Goal: Find specific page/section: Find specific page/section

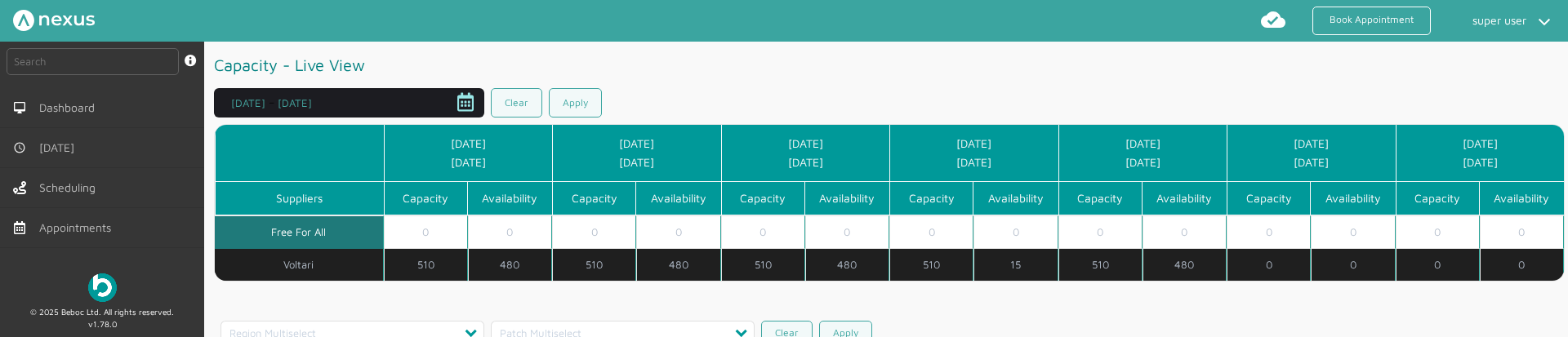
scroll to position [116, 0]
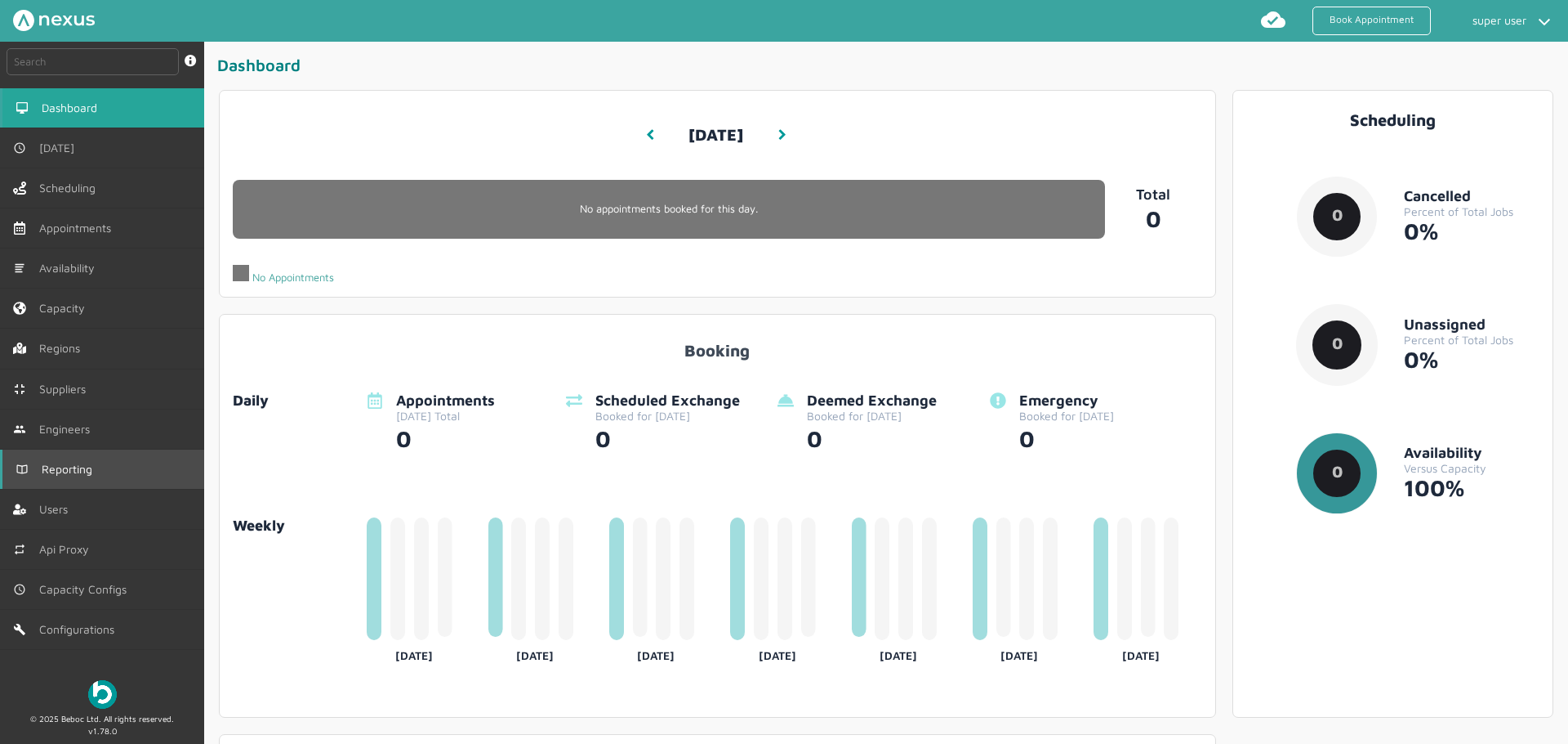
click at [79, 457] on link "Reporting" at bounding box center [102, 468] width 204 height 39
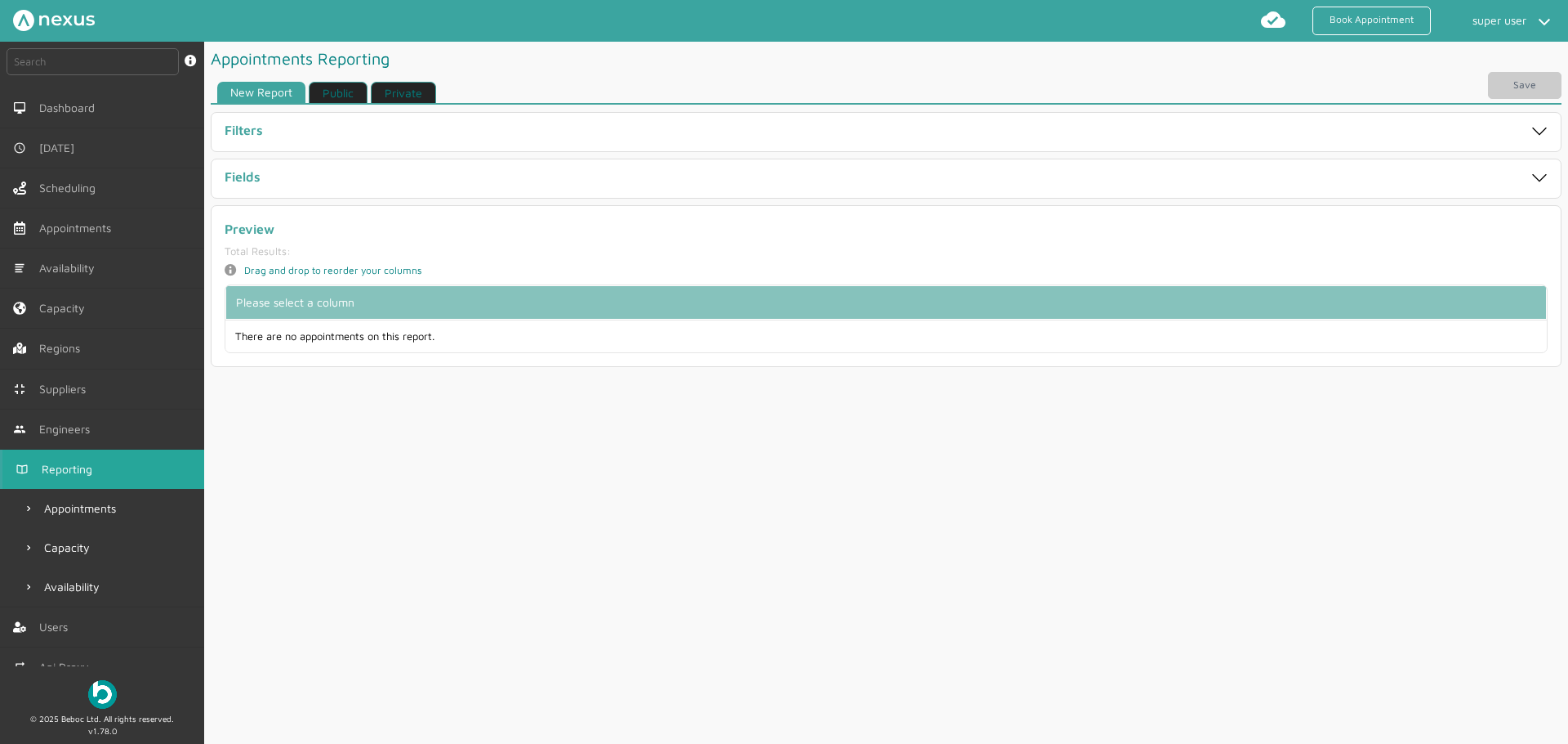
click at [396, 96] on link "Private" at bounding box center [403, 93] width 65 height 22
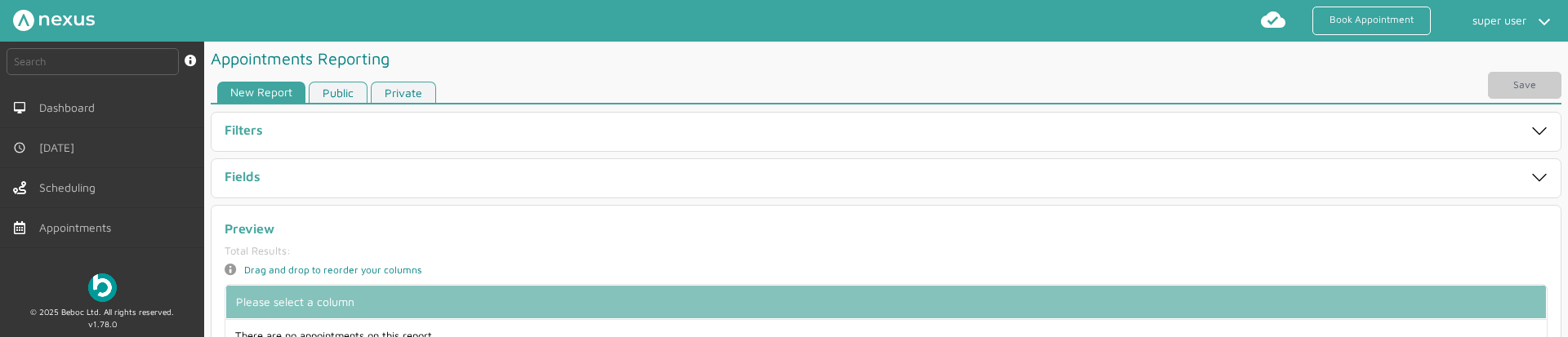
click at [401, 101] on link "Private" at bounding box center [403, 93] width 65 height 22
